Goal: Task Accomplishment & Management: Manage account settings

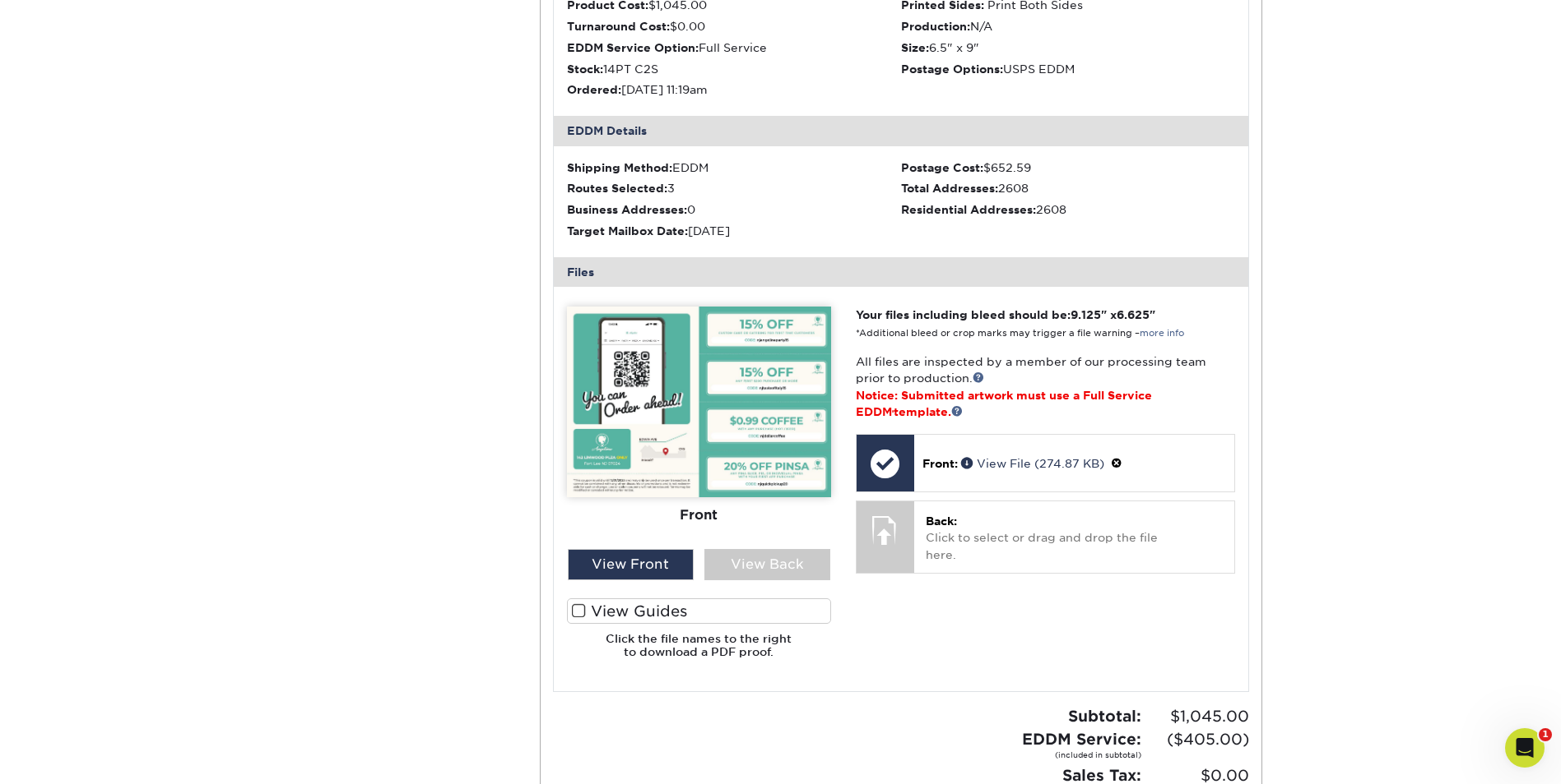
scroll to position [533, 0]
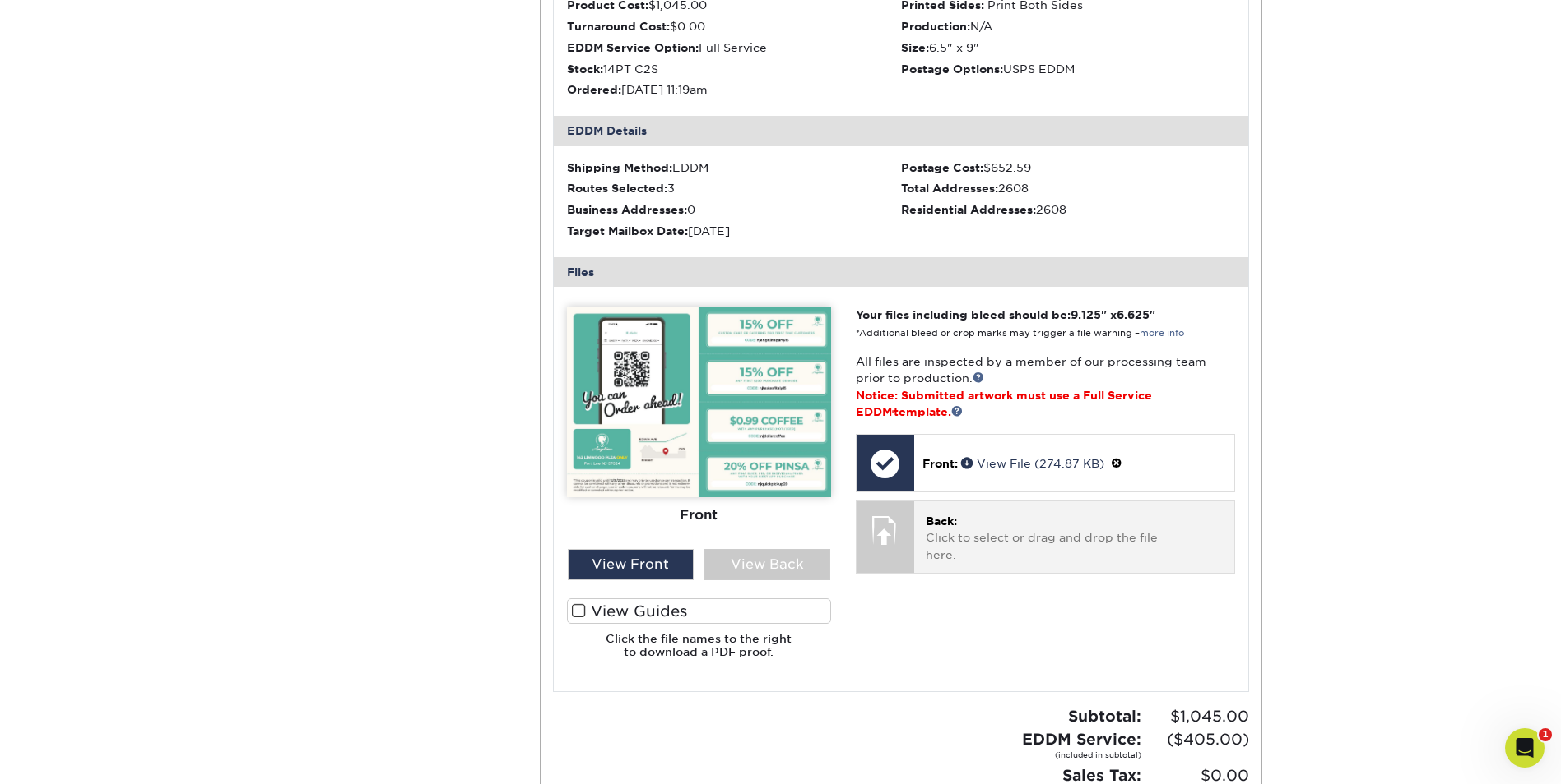
click at [931, 535] on p "Back: Click to select or drag and drop the file here." at bounding box center [1073, 538] width 297 height 51
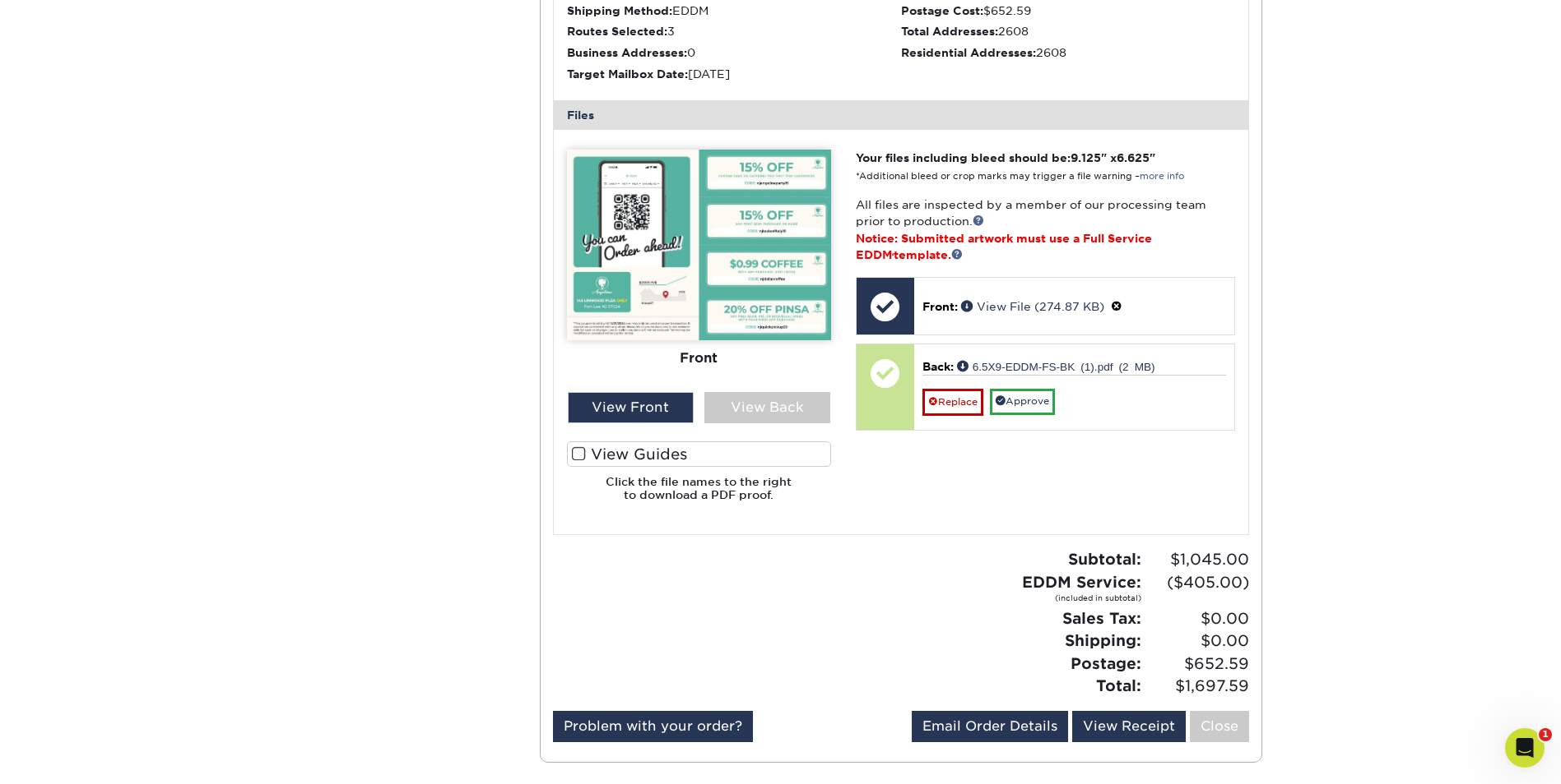
scroll to position [576, 0]
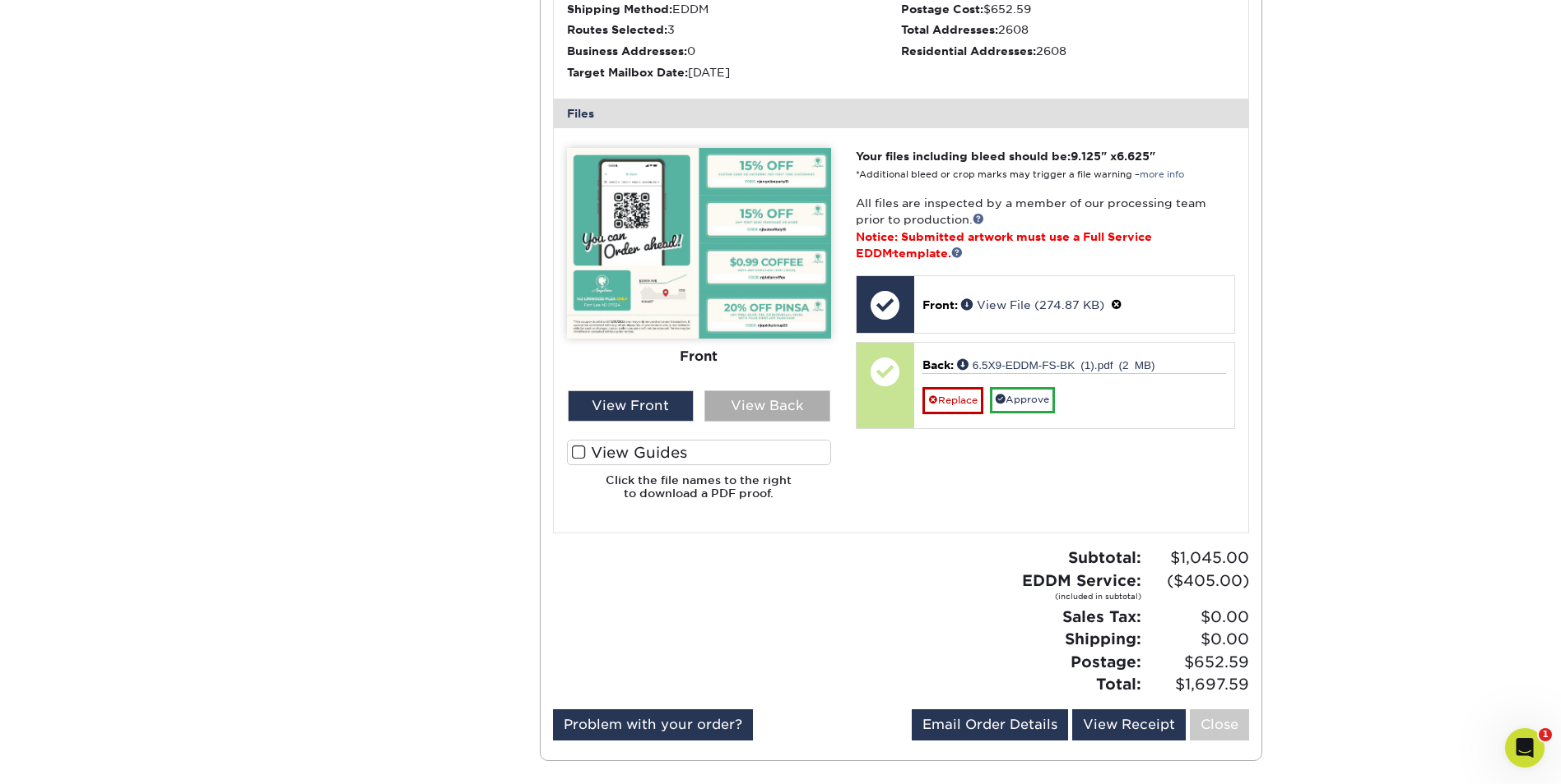
click at [750, 410] on div "View Back" at bounding box center [767, 406] width 126 height 31
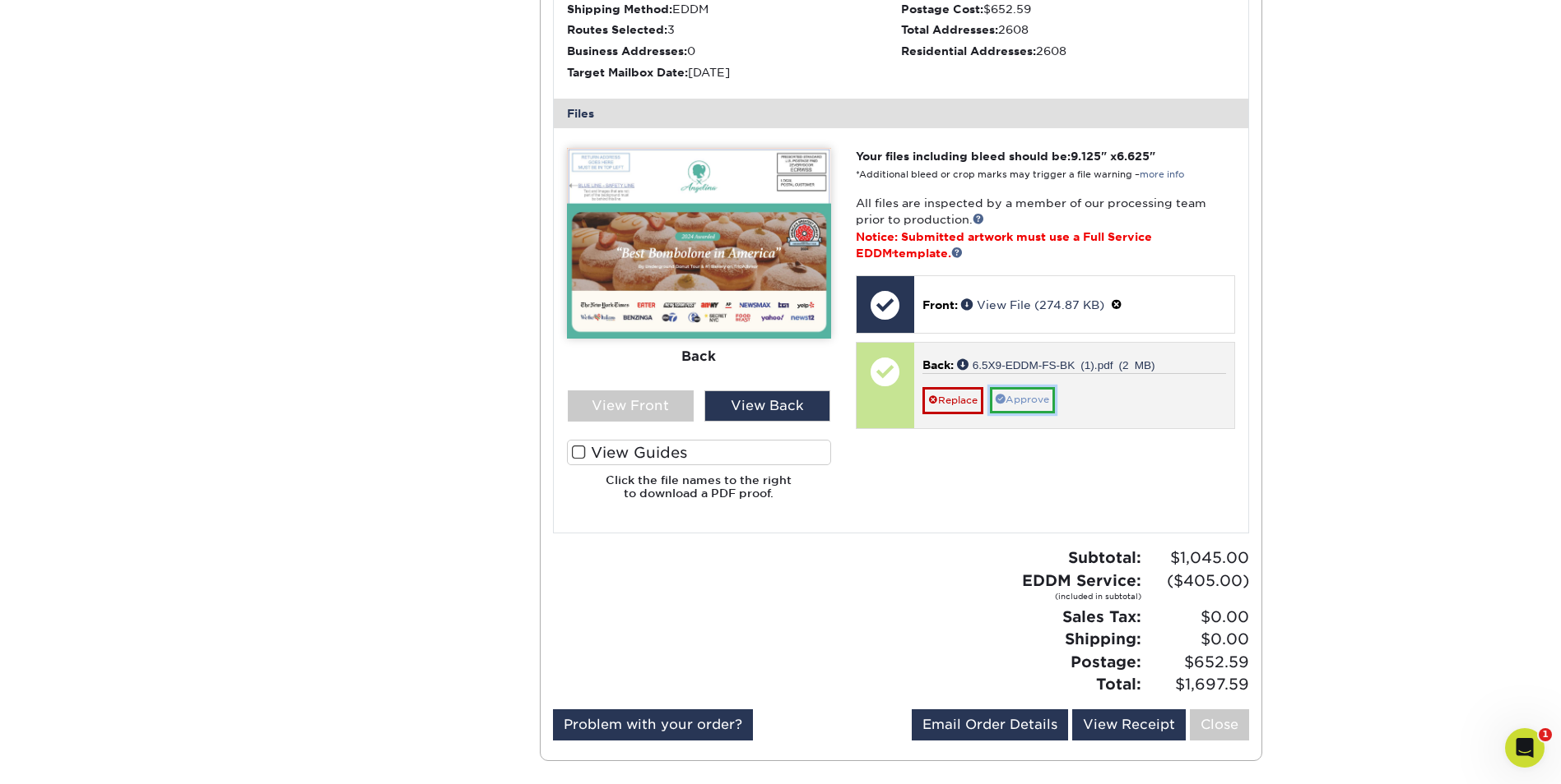
click at [1020, 408] on link "Approve" at bounding box center [1022, 400] width 65 height 26
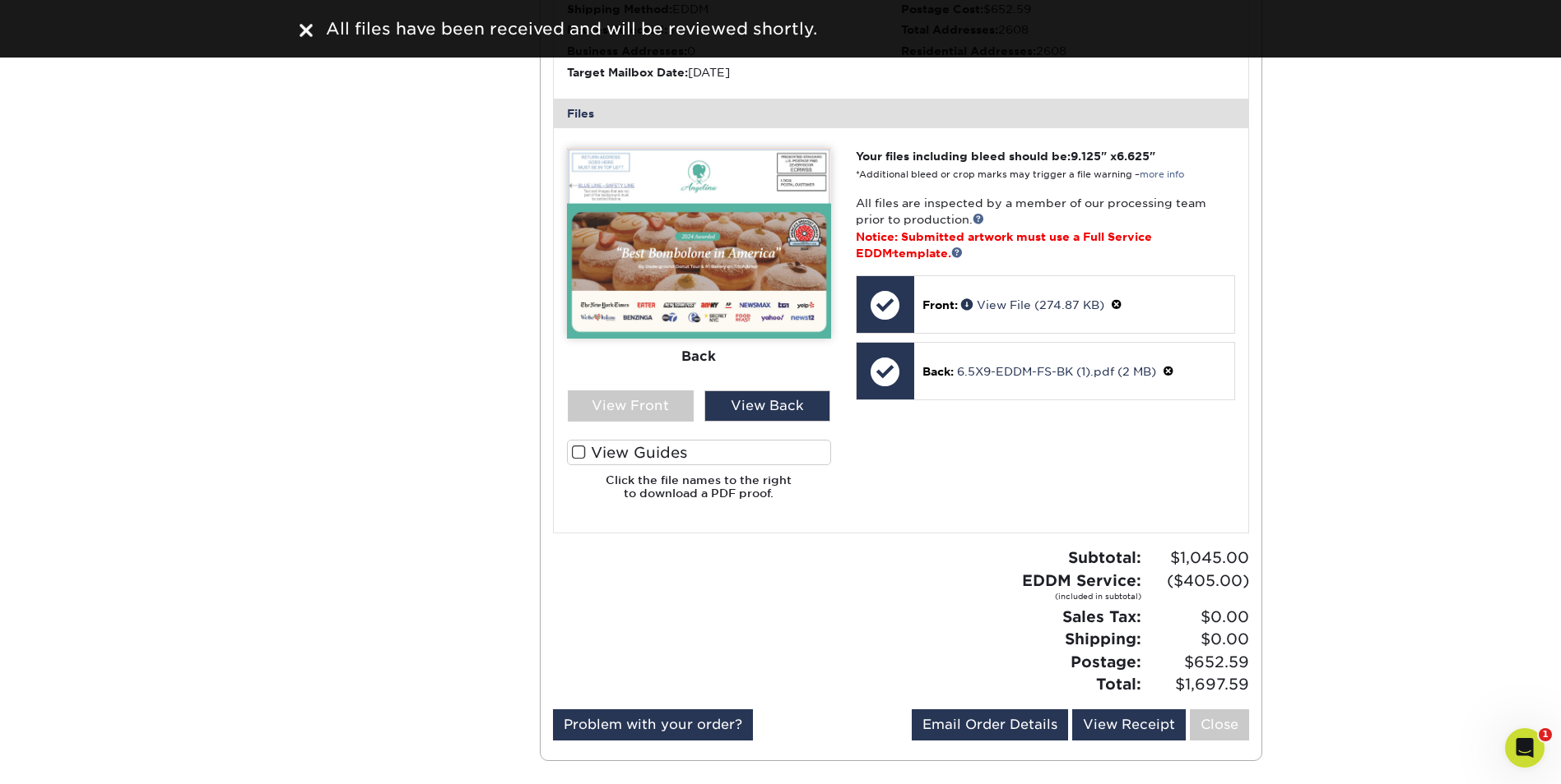
click at [300, 31] on div "All files have been received and will be reviewed shortly." at bounding box center [780, 29] width 987 height 25
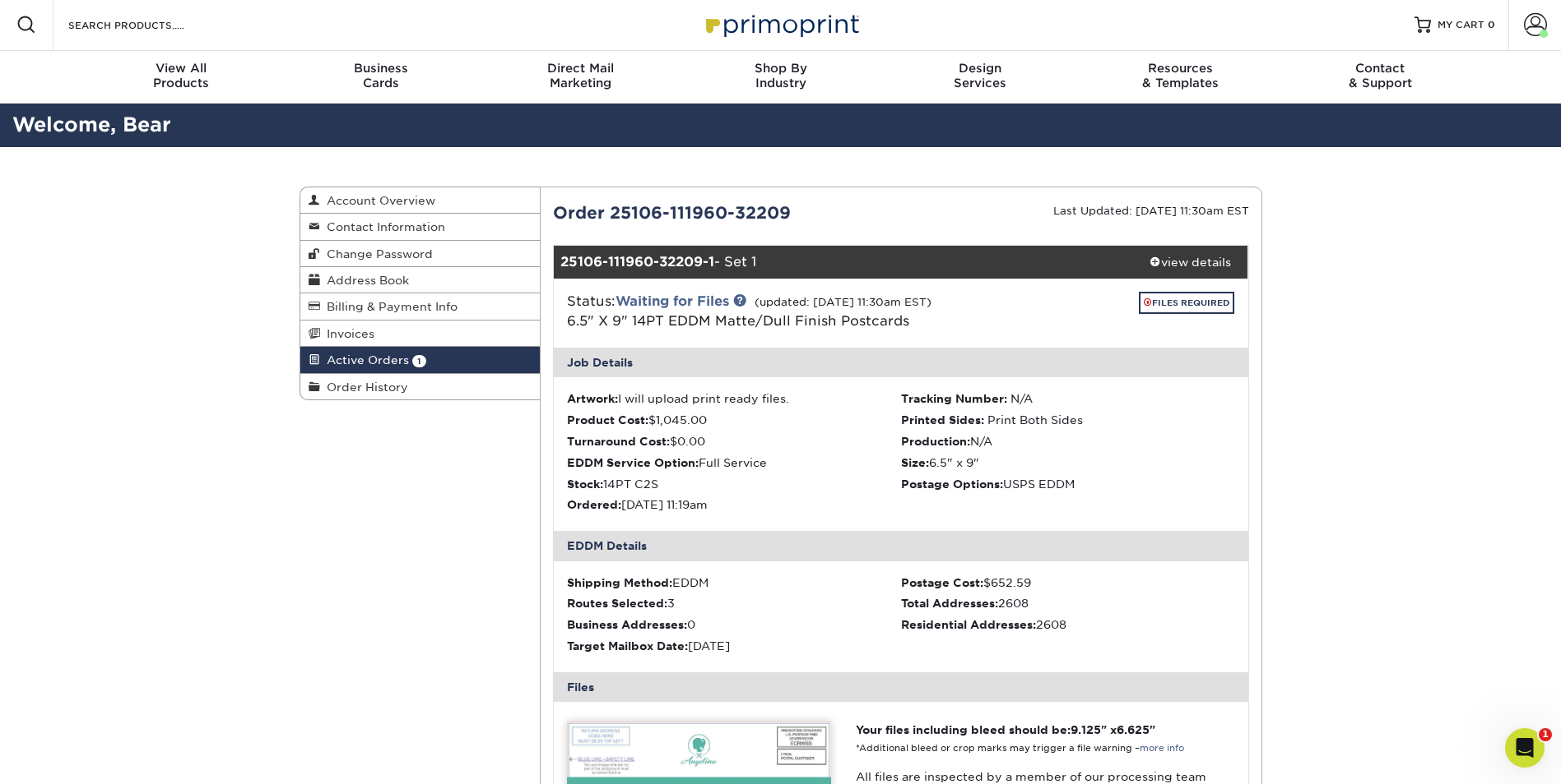
scroll to position [0, 0]
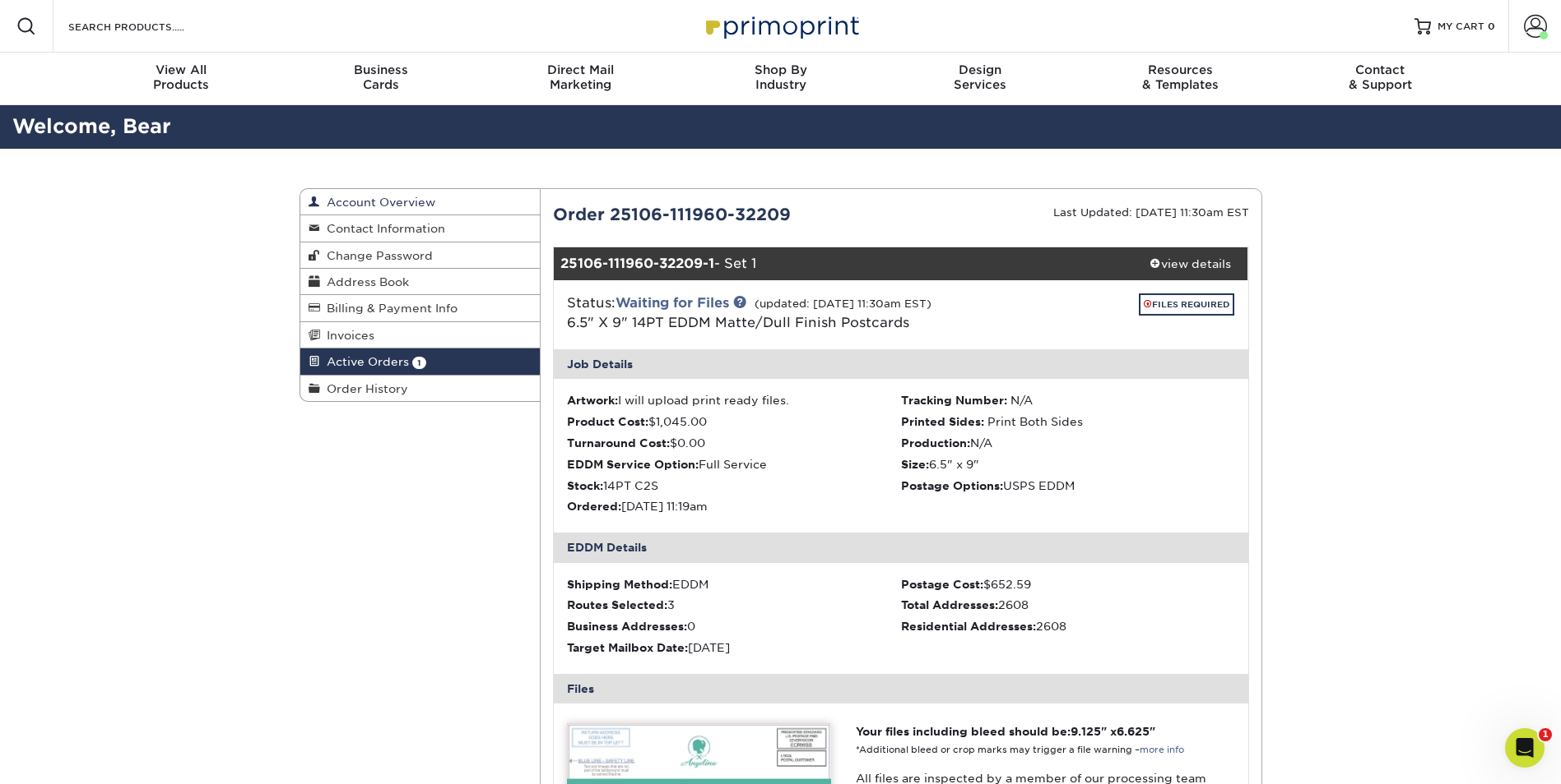
click at [439, 202] on link "Account Overview" at bounding box center [420, 202] width 240 height 27
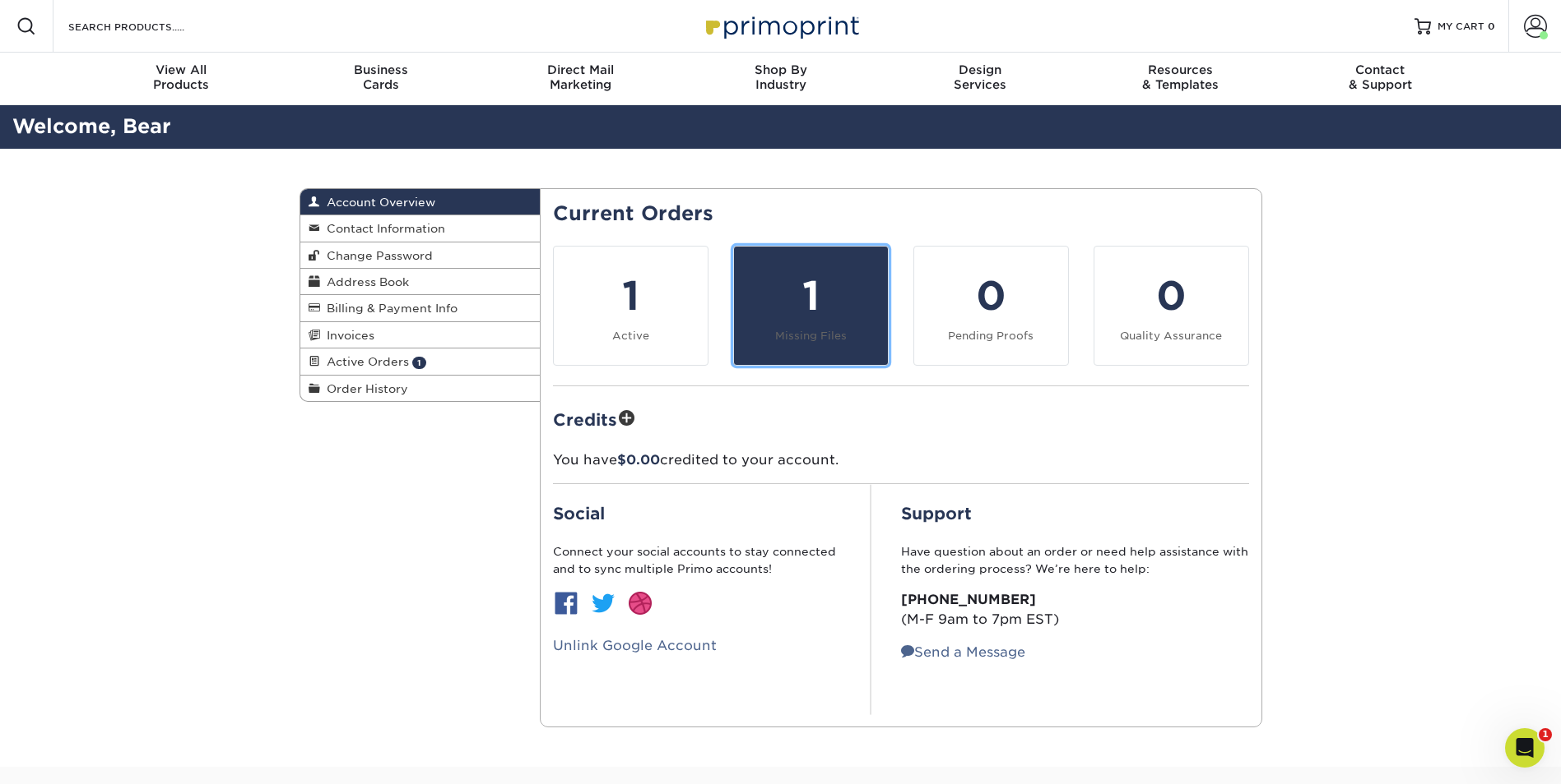
click at [761, 326] on link "1 Missing Files" at bounding box center [810, 306] width 156 height 120
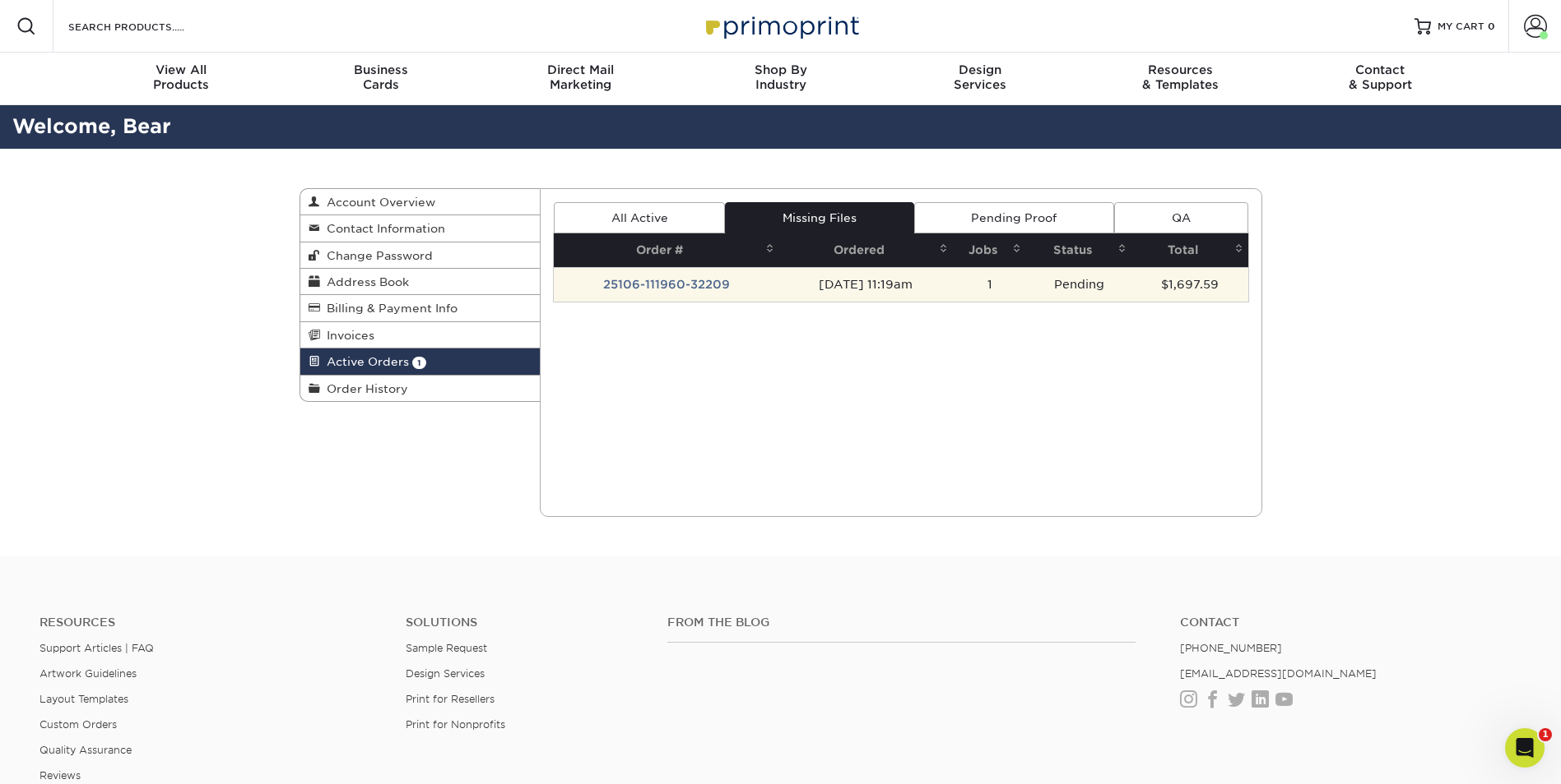
click at [717, 282] on td "25106-111960-32209" at bounding box center [666, 284] width 225 height 35
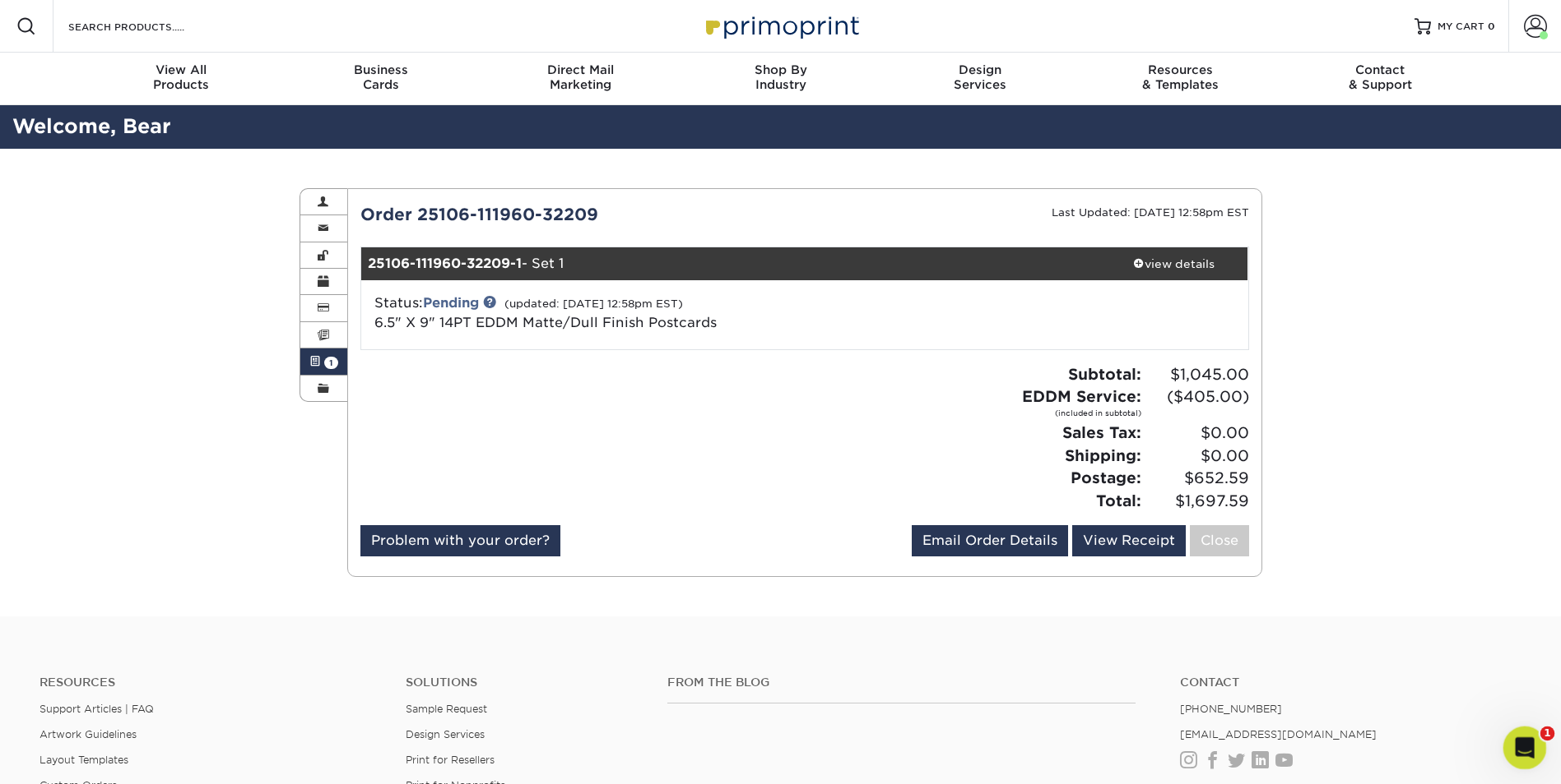
click at [1515, 752] on icon "Open Intercom Messenger" at bounding box center [1521, 745] width 27 height 27
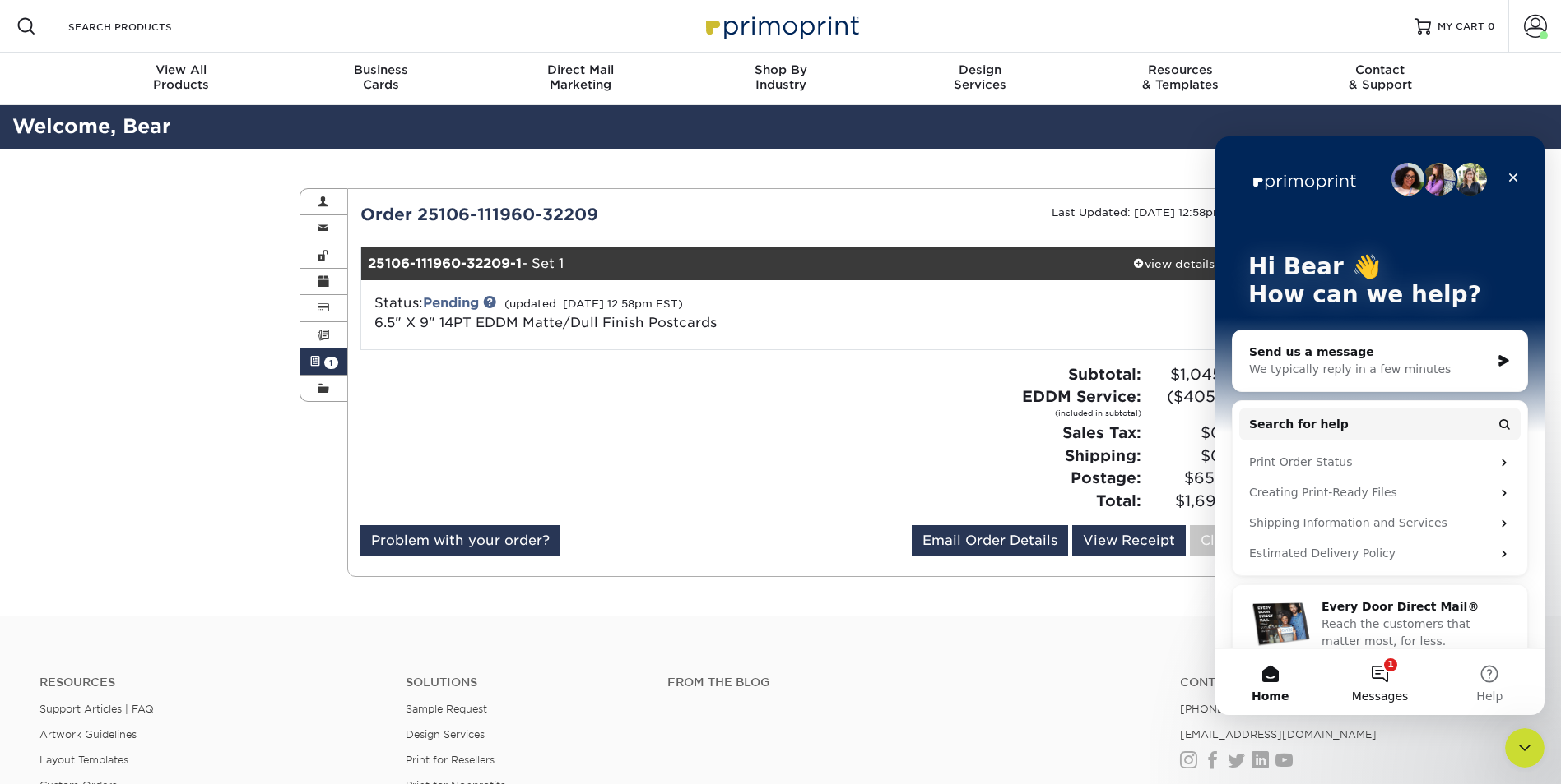
click at [1369, 683] on button "1 Messages" at bounding box center [1379, 683] width 109 height 65
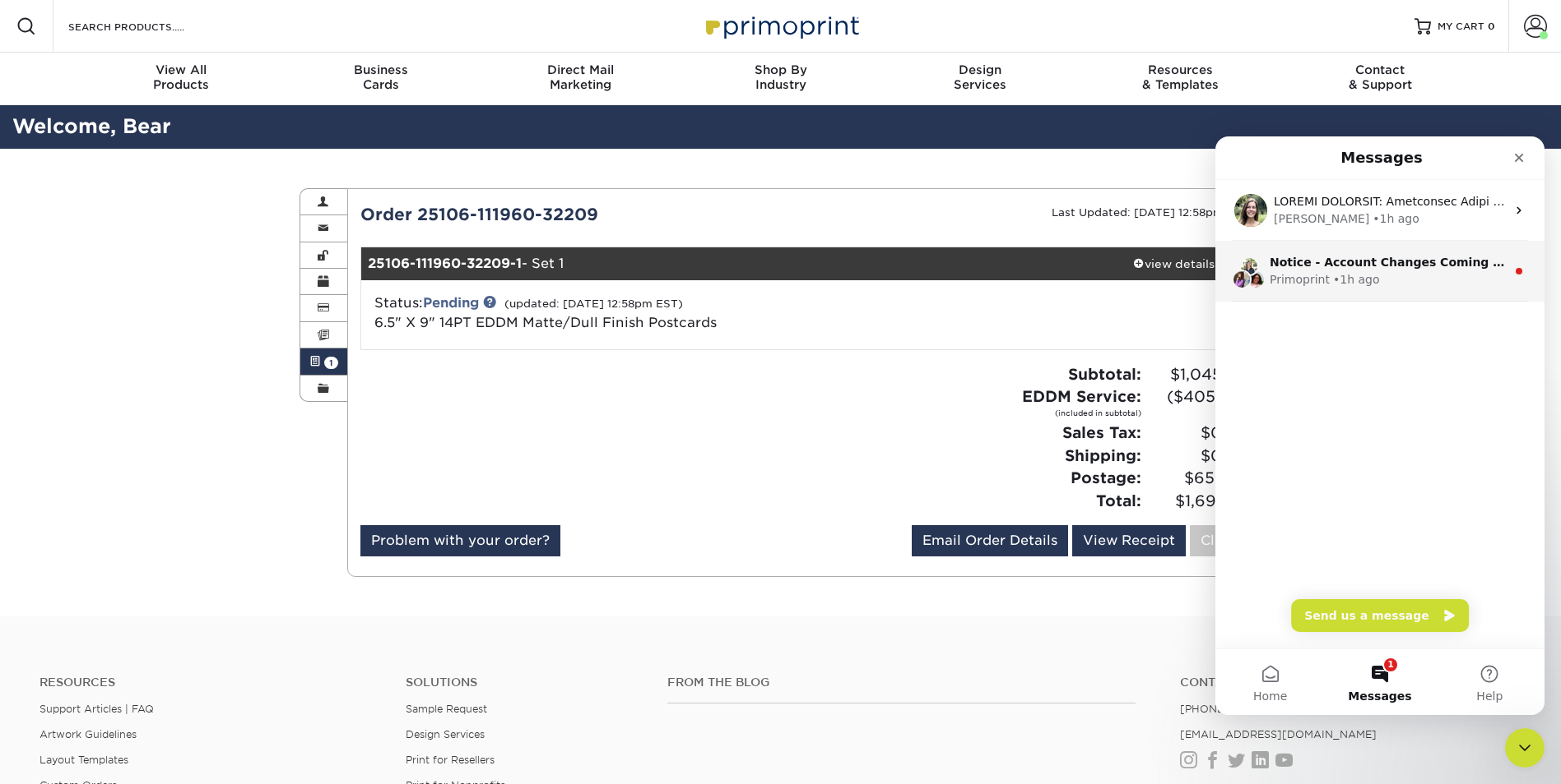
click at [1391, 286] on div "Primoprint • 1h ago" at bounding box center [1387, 279] width 236 height 17
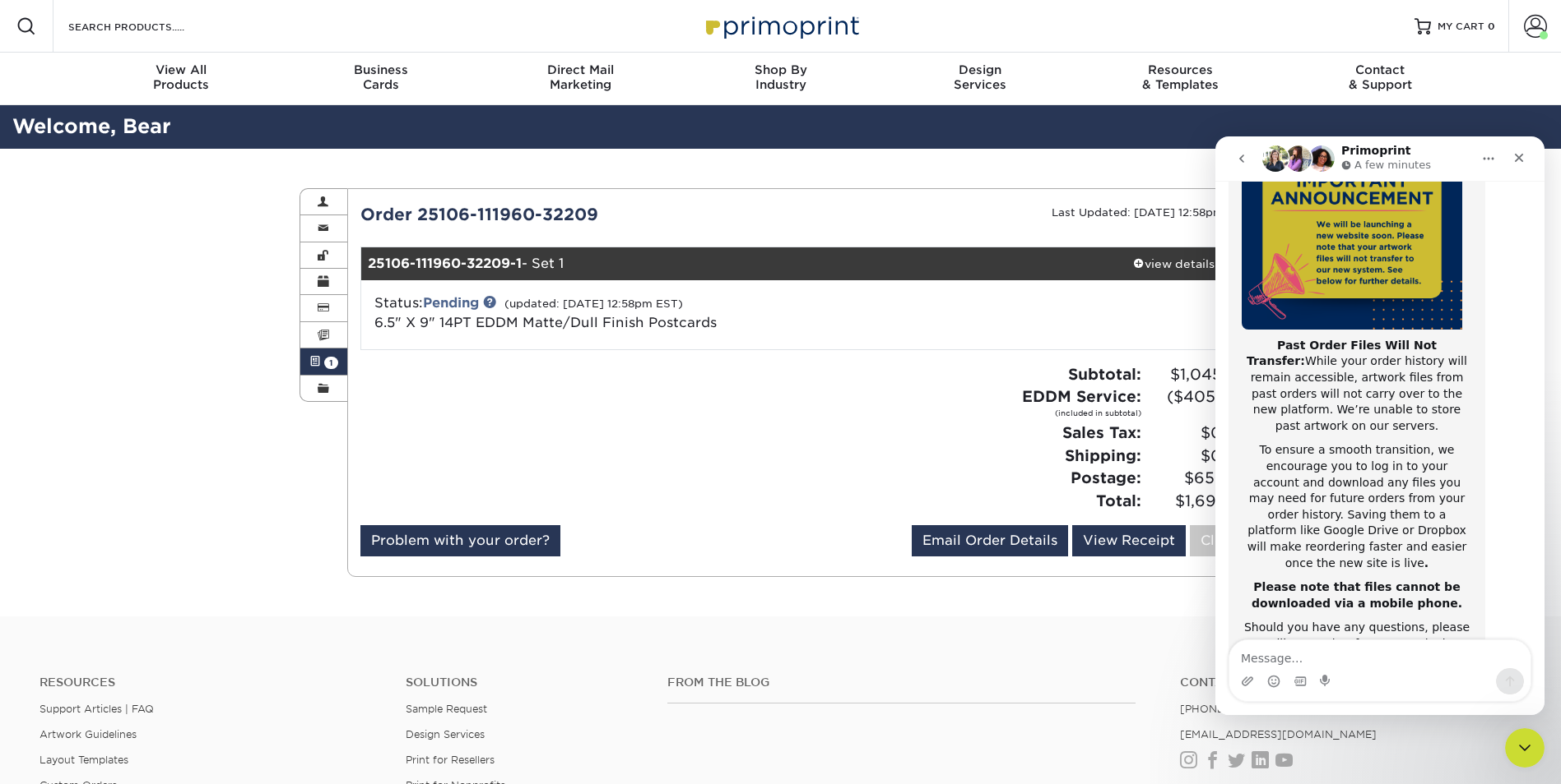
scroll to position [261, 0]
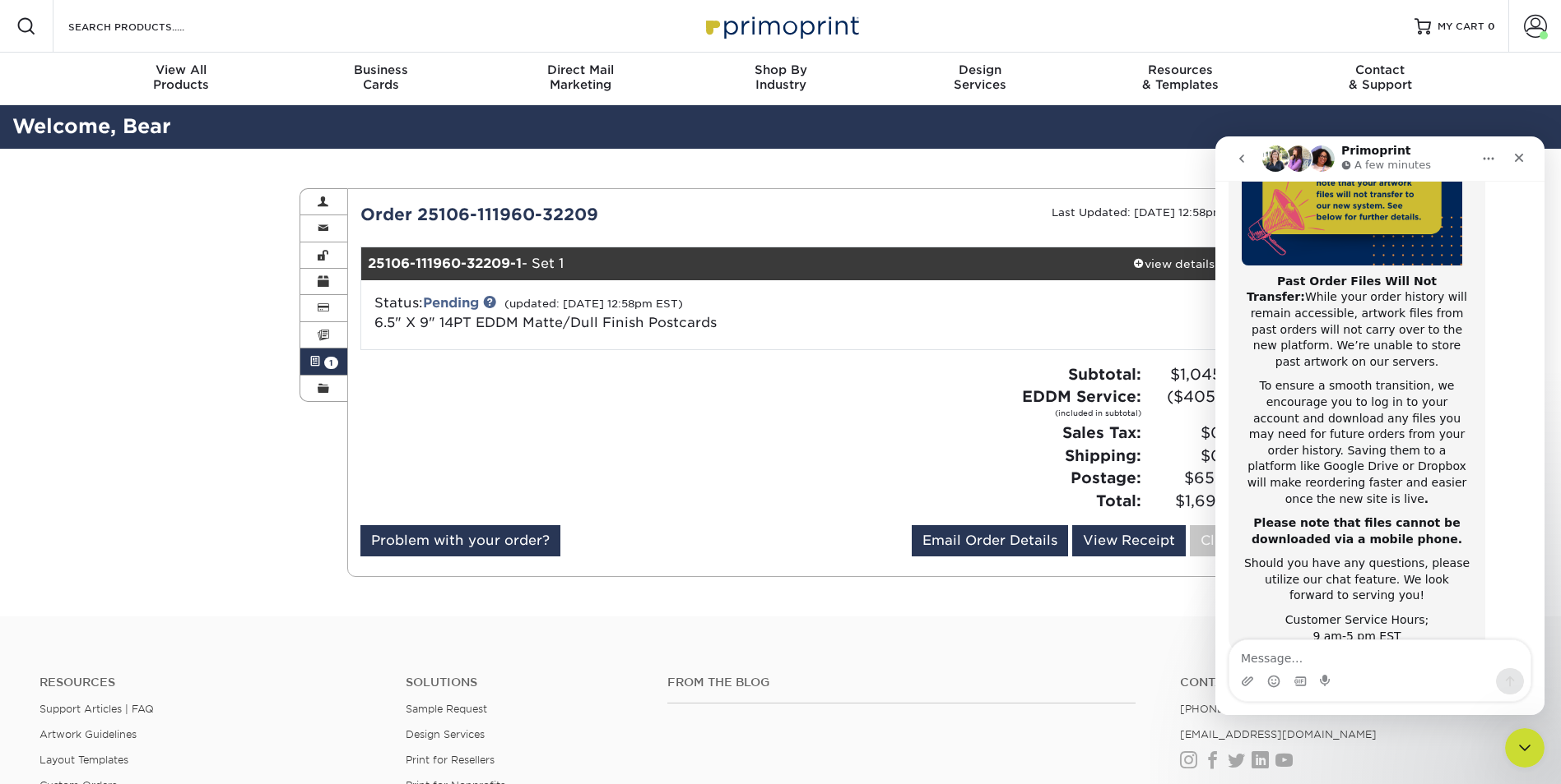
click at [1233, 154] on button "go back" at bounding box center [1240, 158] width 31 height 31
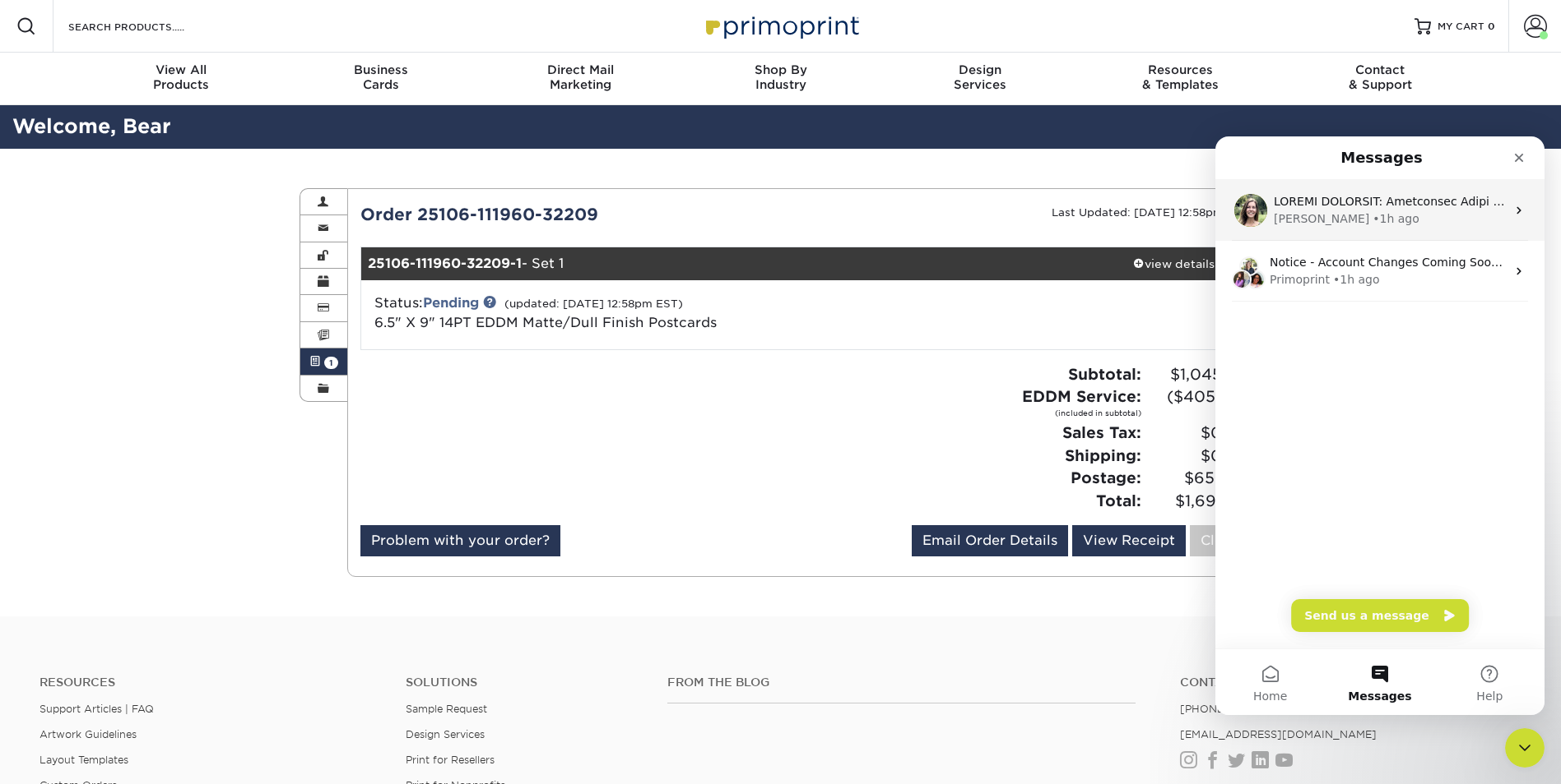
click at [1340, 209] on div "Intercom messenger" at bounding box center [1390, 201] width 232 height 17
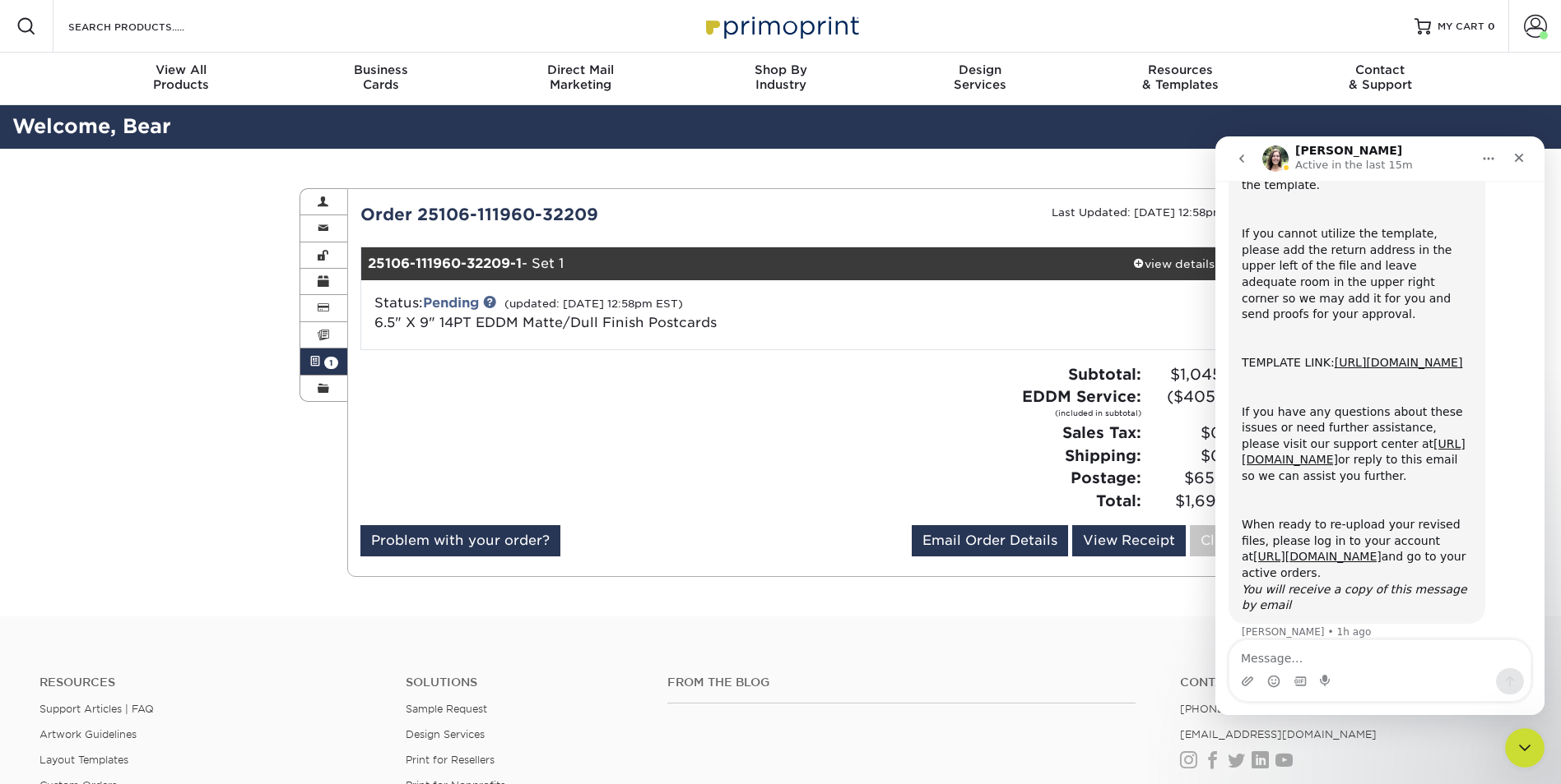
scroll to position [533, 0]
